Goal: Task Accomplishment & Management: Manage account settings

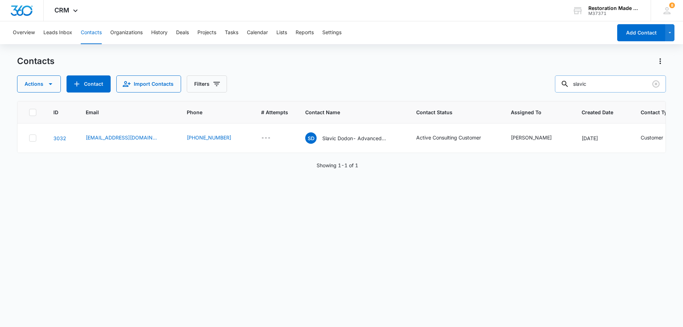
click at [604, 85] on input "slavic" at bounding box center [610, 83] width 111 height 17
type input "s"
type input "dallin"
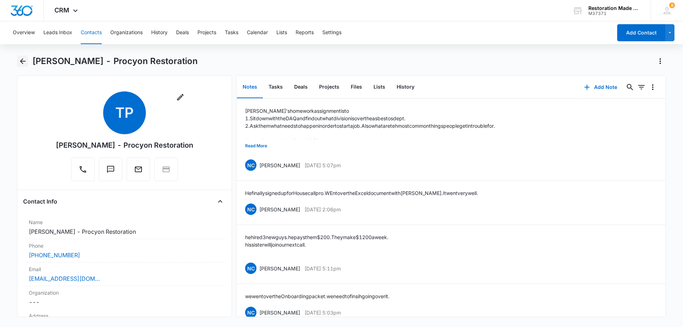
click at [26, 59] on icon "Back" at bounding box center [23, 61] width 9 height 9
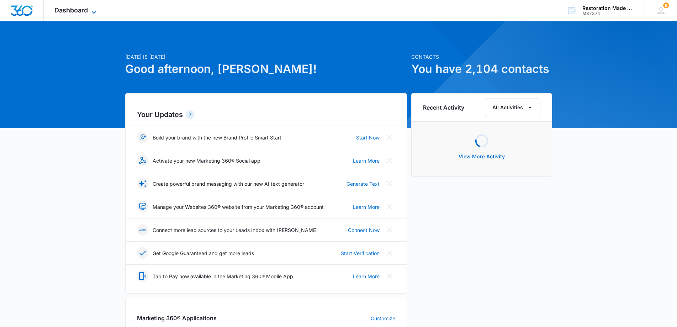
click at [94, 10] on icon at bounding box center [94, 12] width 9 height 9
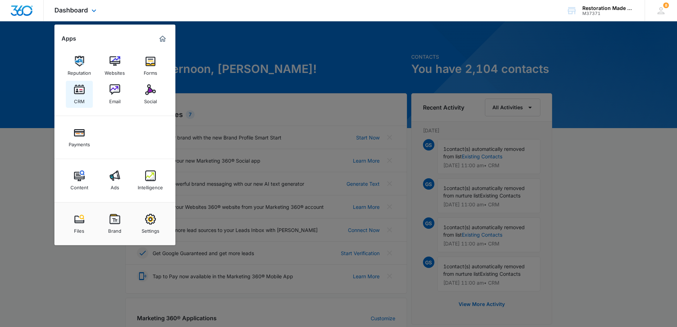
click at [82, 93] on img at bounding box center [79, 89] width 11 height 11
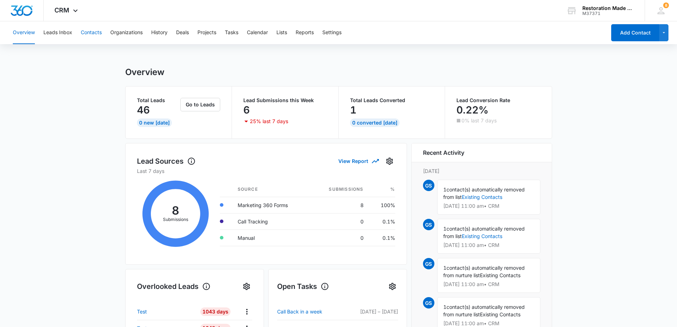
click at [95, 33] on button "Contacts" at bounding box center [91, 32] width 21 height 23
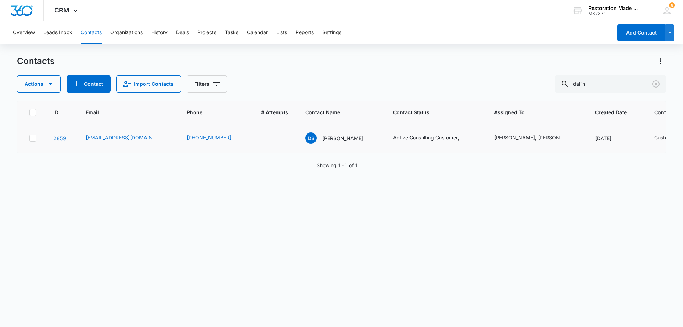
click at [62, 139] on link "2859" at bounding box center [59, 138] width 13 height 6
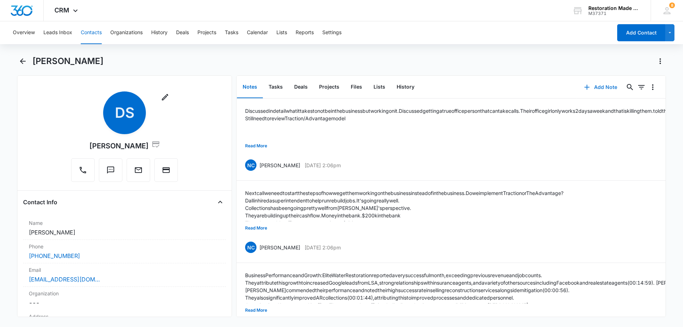
click at [606, 87] on button "Add Note" at bounding box center [600, 87] width 47 height 17
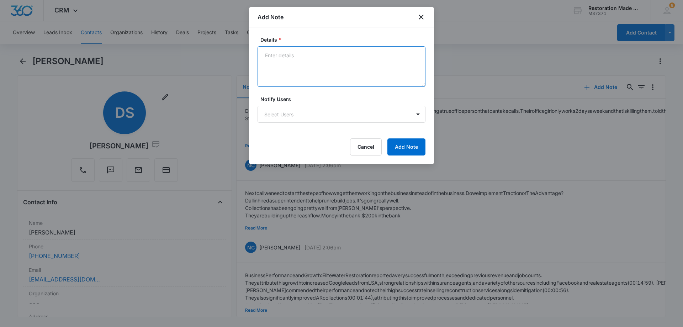
click at [300, 66] on textarea "Details *" at bounding box center [342, 66] width 168 height 41
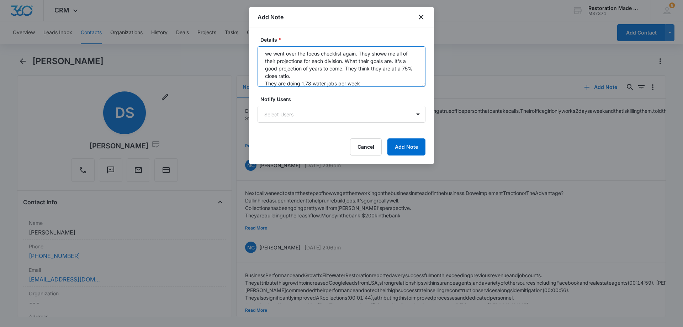
scroll to position [9, 0]
click at [379, 74] on textarea "we went over the focus checklist again. They showe me all of their projections …" at bounding box center [342, 66] width 168 height 41
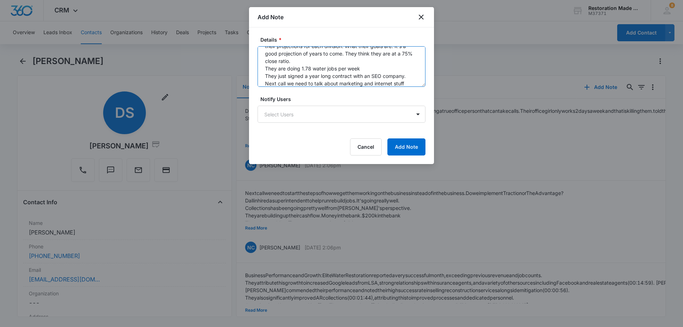
scroll to position [30, 0]
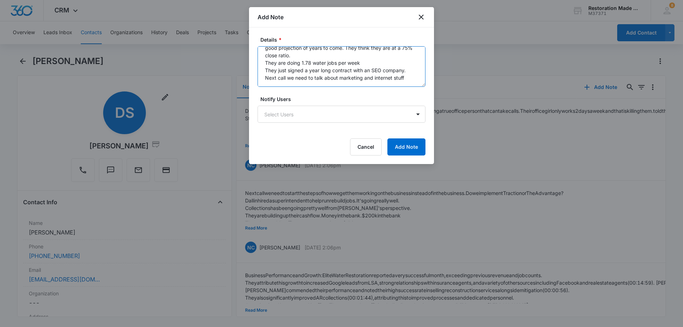
drag, startPoint x: 266, startPoint y: 83, endPoint x: 412, endPoint y: 68, distance: 147.4
click at [412, 68] on textarea "we went over the focus checklist again. They showe me all of their projections …" at bounding box center [342, 66] width 168 height 41
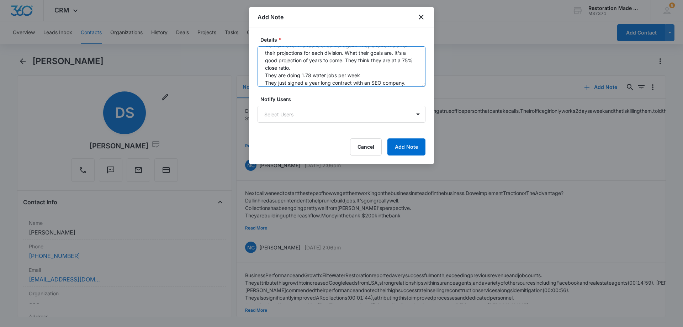
scroll to position [0, 0]
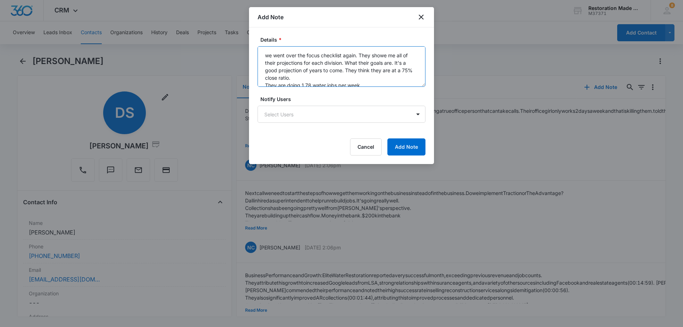
click at [265, 54] on textarea "we went over the focus checklist again. They showe me all of their projections …" at bounding box center [342, 66] width 168 height 41
paste textarea "Next call we need to talk about marketing and internet stuff"
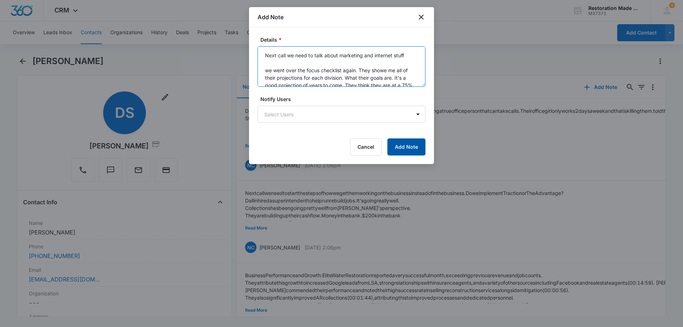
type textarea "Next call we need to talk about marketing and internet stuff we went over the f…"
click at [409, 145] on button "Add Note" at bounding box center [407, 146] width 38 height 17
